Goal: Task Accomplishment & Management: Manage account settings

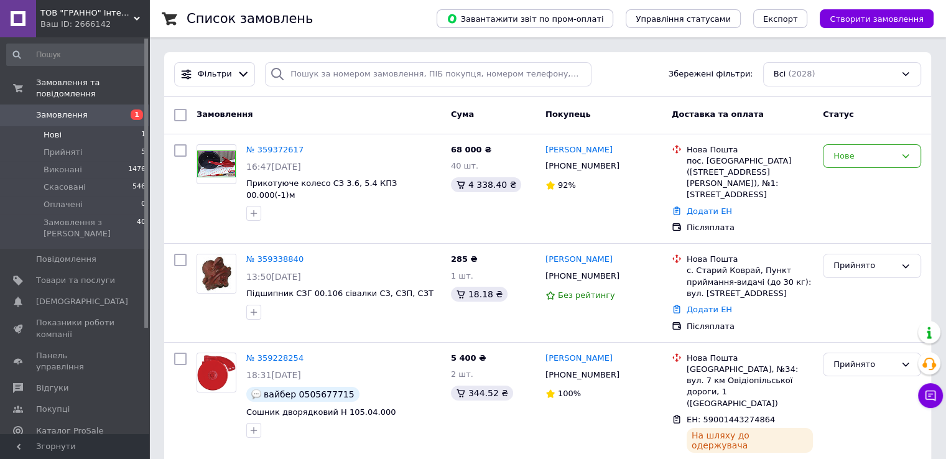
click at [80, 126] on li "Нові 1" at bounding box center [76, 134] width 153 height 17
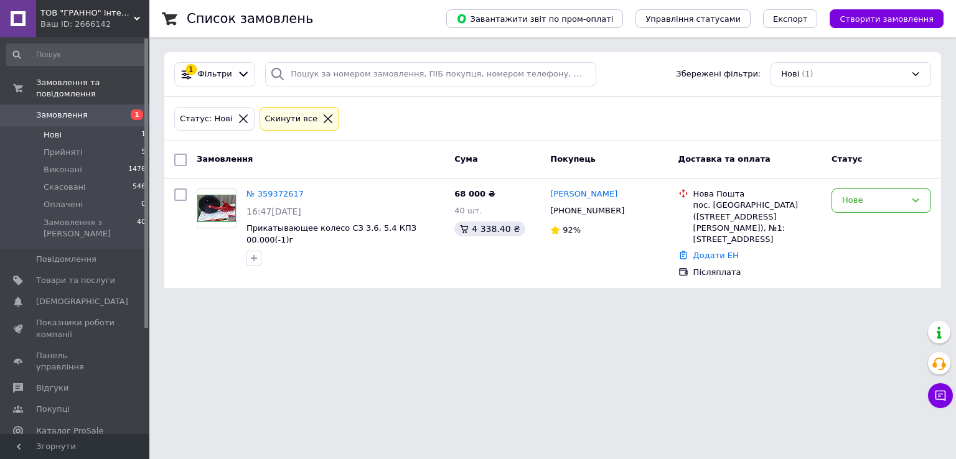
click at [85, 34] on div "ТОВ "ГРАННО" Інтернет-магазин Ваш ID: 2666142" at bounding box center [92, 18] width 113 height 37
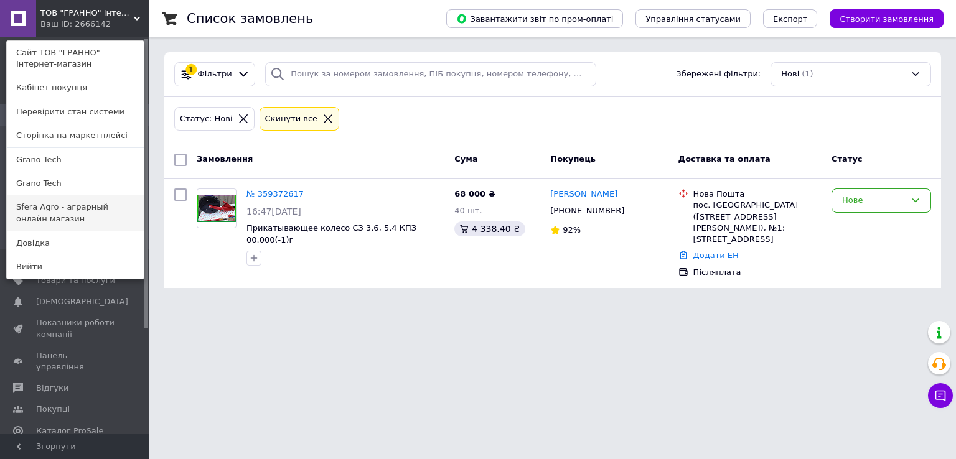
click at [40, 207] on link "Sfera Agro - аграрный онлайн магазин" at bounding box center [75, 212] width 137 height 35
